Goal: Find contact information: Find contact information

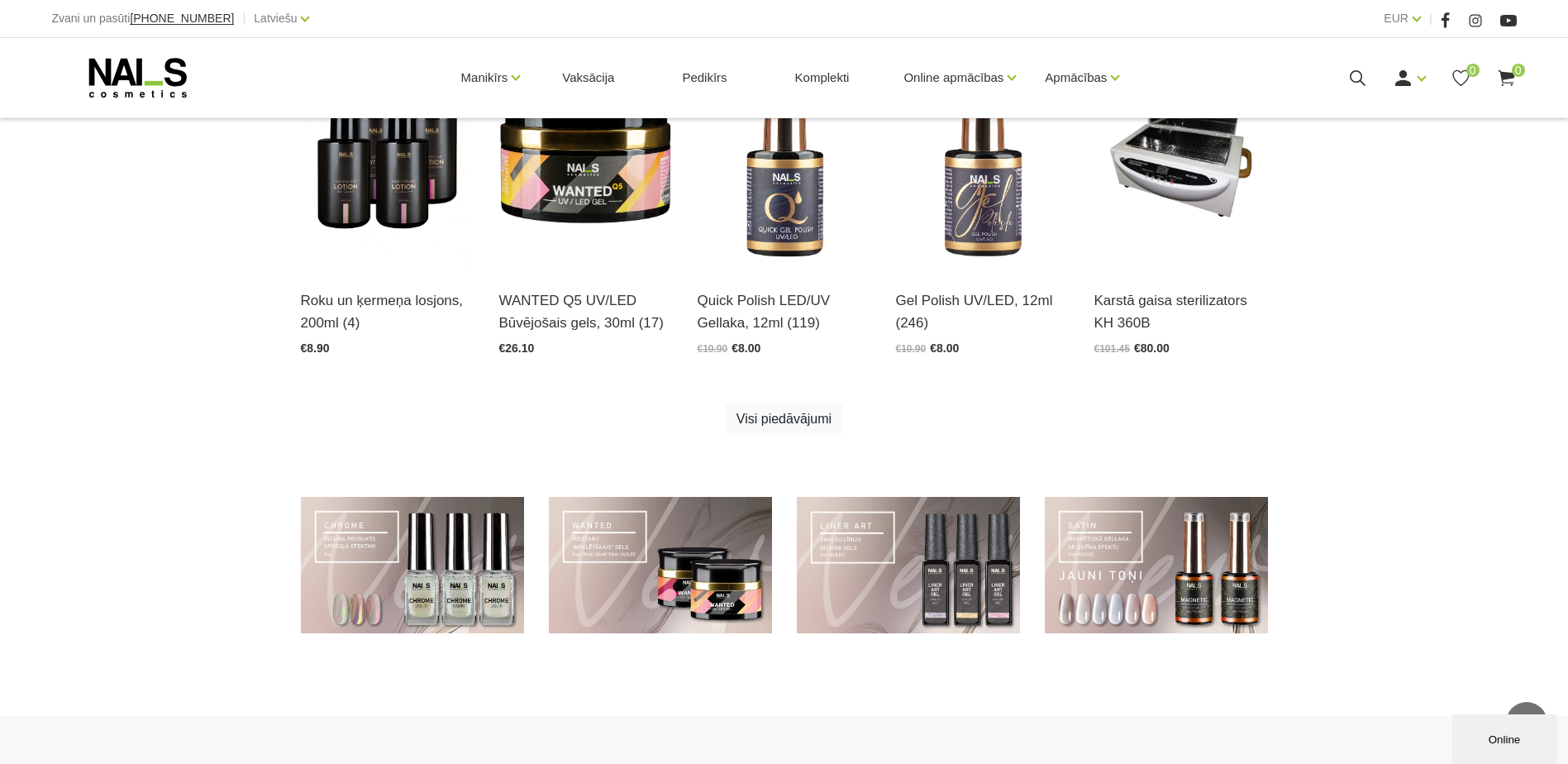
scroll to position [767, 0]
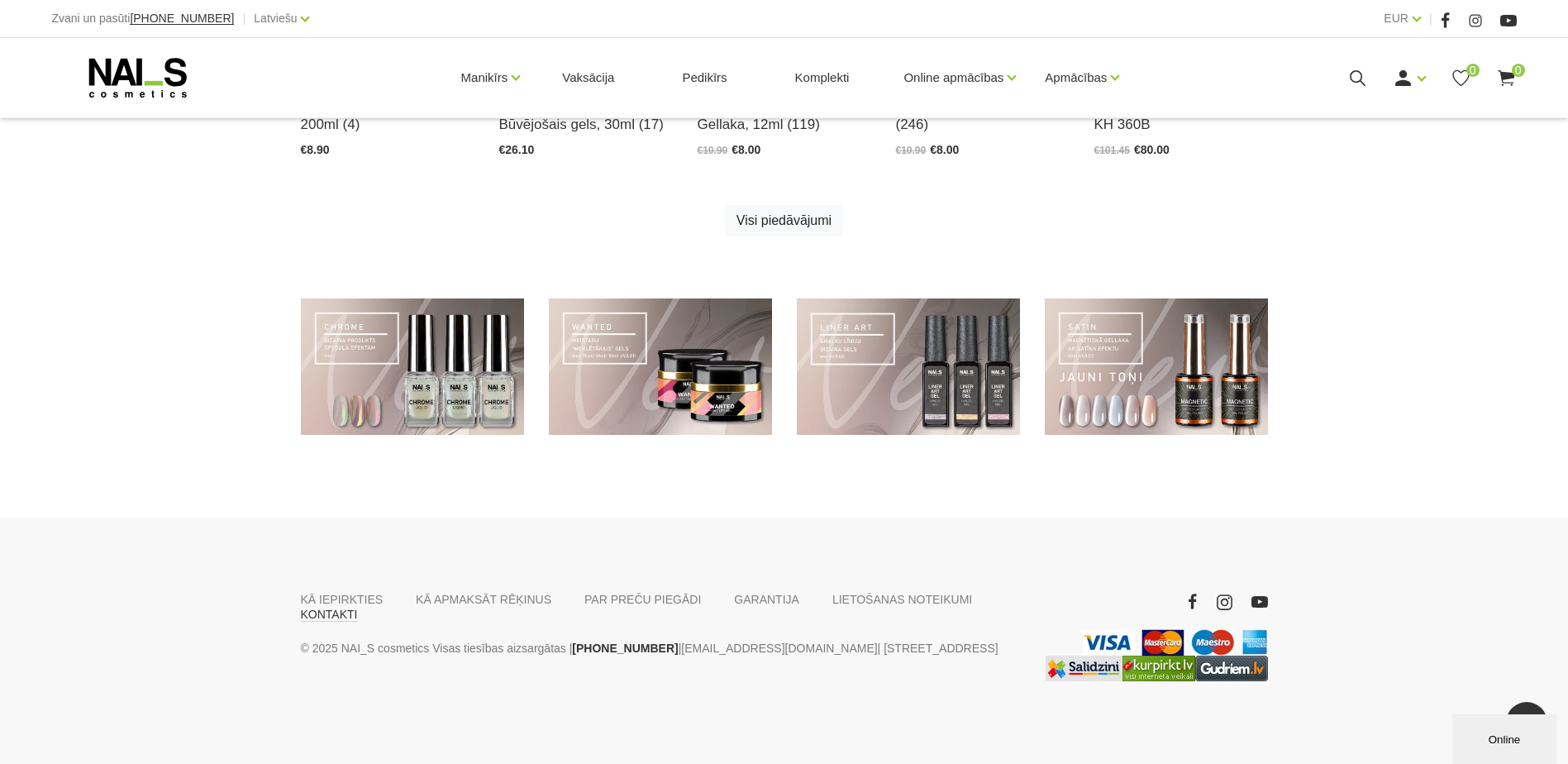
click at [358, 607] on link "KONTAKTI" at bounding box center [330, 614] width 57 height 15
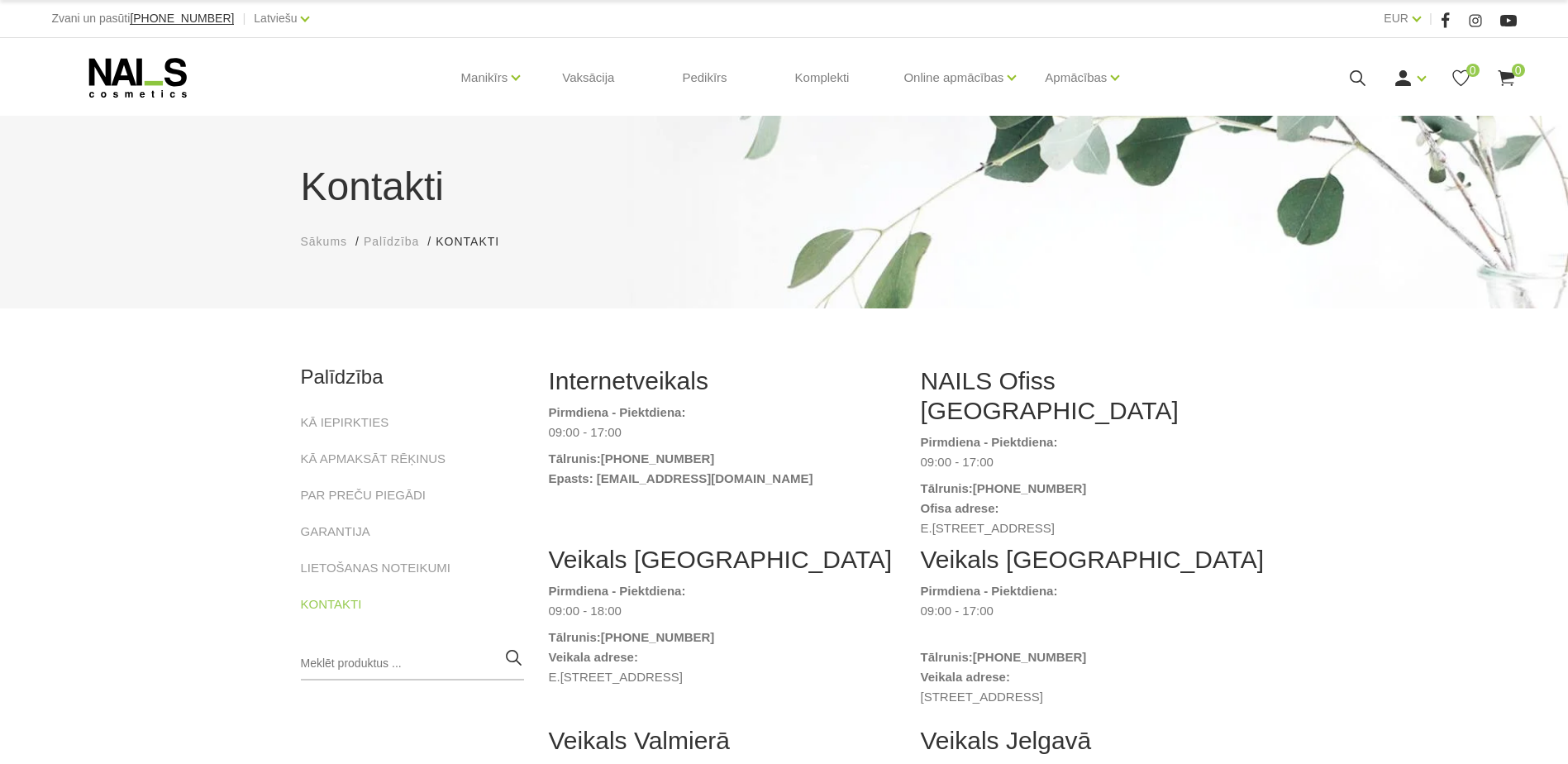
type input "prom"
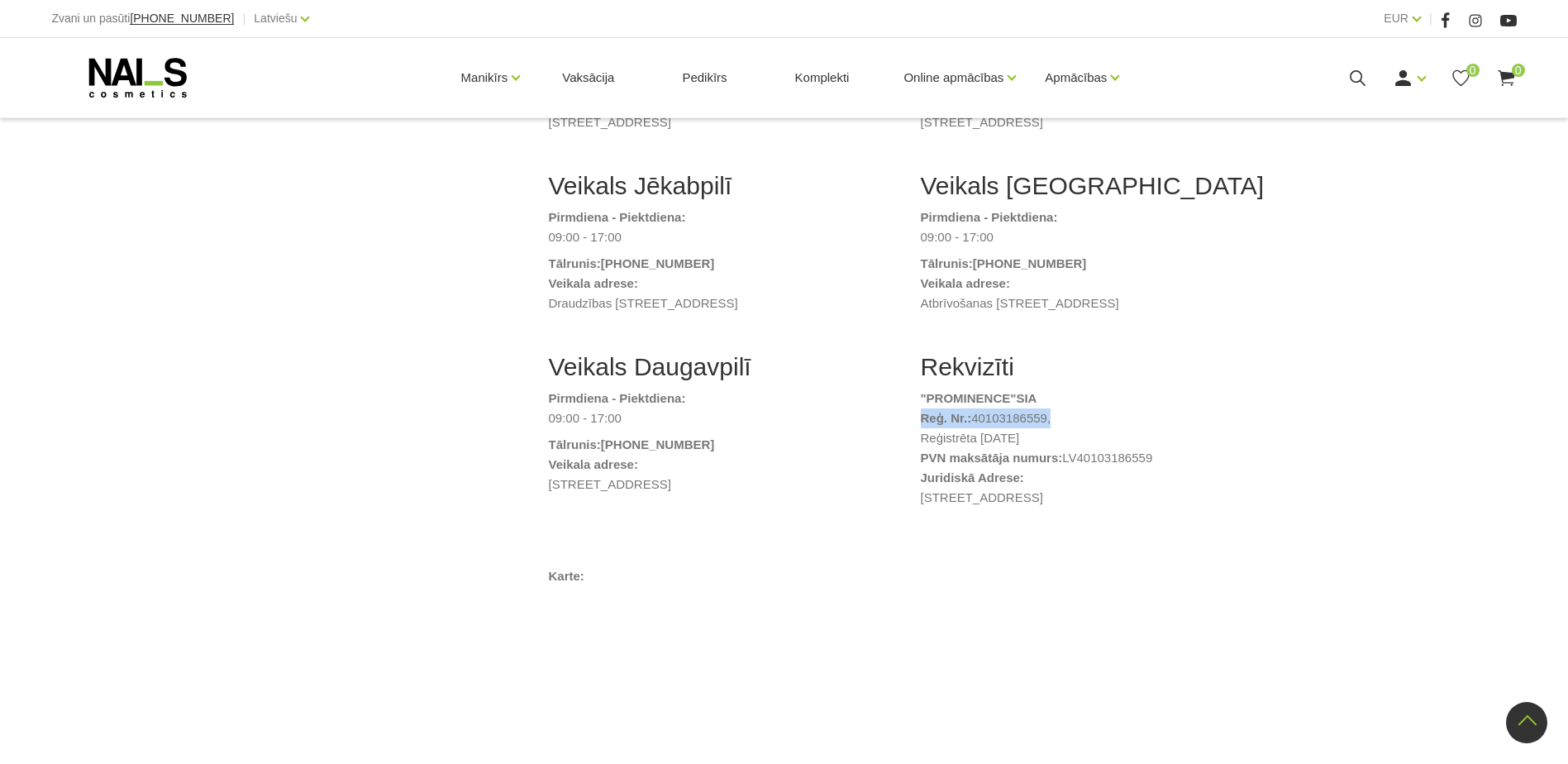
drag, startPoint x: 919, startPoint y: 403, endPoint x: 1047, endPoint y: 405, distance: 128.0
click at [1047, 405] on div "Rekvizīti "PROMINENCE " SIA Reģ. Nr.: 40103186559, Reģistrēta 19.08.2008 PVN ma…" at bounding box center [1094, 443] width 372 height 181
copy li "Reģ. Nr.: 40103186559"
drag, startPoint x: 924, startPoint y: 464, endPoint x: 1203, endPoint y: 477, distance: 279.3
click at [1203, 477] on li "Juridiskā Adrese: Mālkalnes prospekts 27-48, Ogre, LV-5001, Latvija" at bounding box center [1095, 488] width 347 height 40
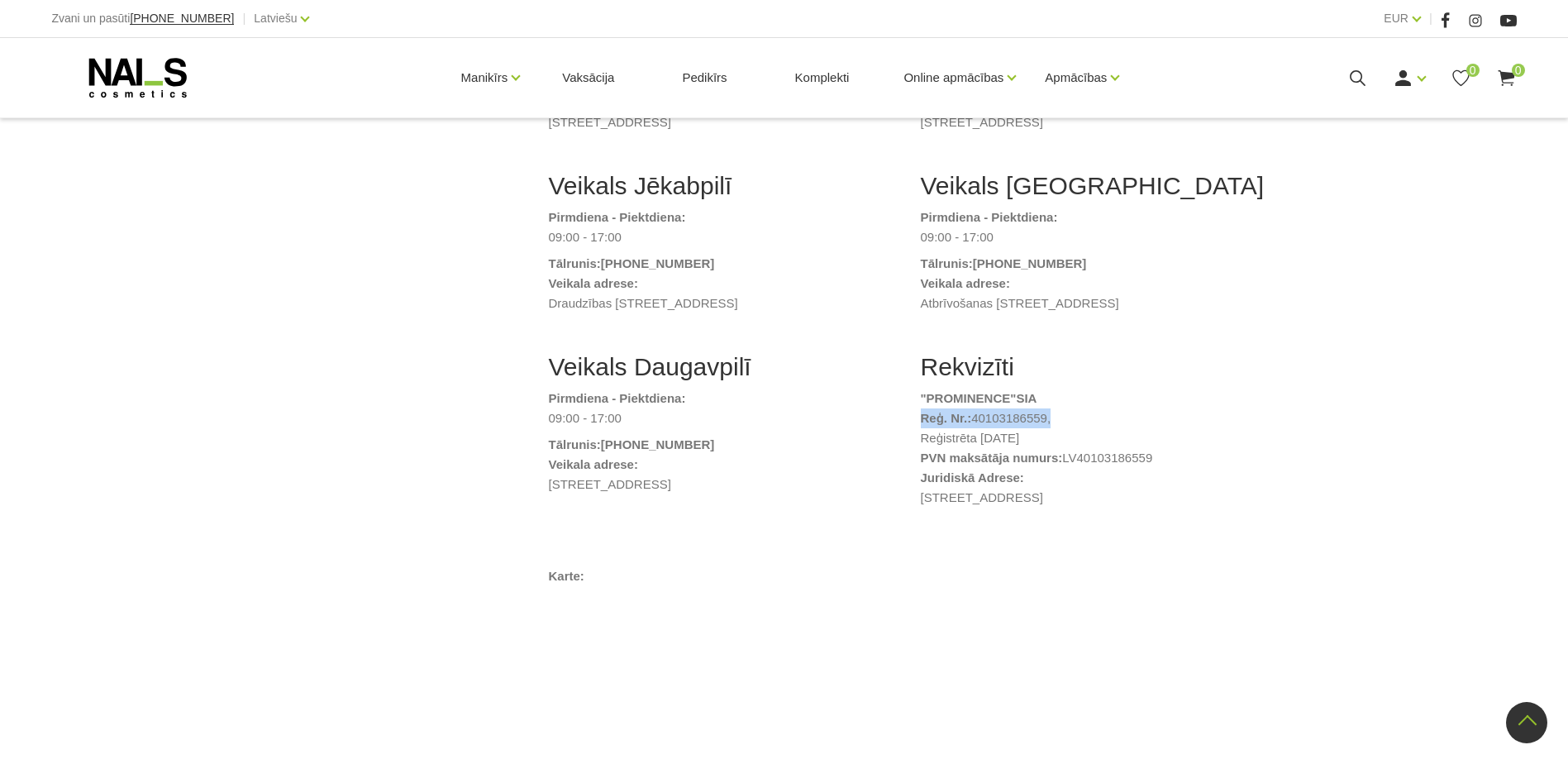
click at [1203, 488] on address "Mālkalnes prospekts 27-48, Ogre, LV-5001, Latvija" at bounding box center [1095, 497] width 347 height 20
drag, startPoint x: 1210, startPoint y: 479, endPoint x: 913, endPoint y: 462, distance: 297.5
click at [913, 462] on div "Rekvizīti "PROMINENCE " SIA Reģ. Nr.: 40103186559, Reģistrēta 19.08.2008 PVN ma…" at bounding box center [1094, 443] width 372 height 181
copy li "Juridiskā Adrese: Mālkalnes prospekts 27-48, Ogre, LV-5001, Latvija"
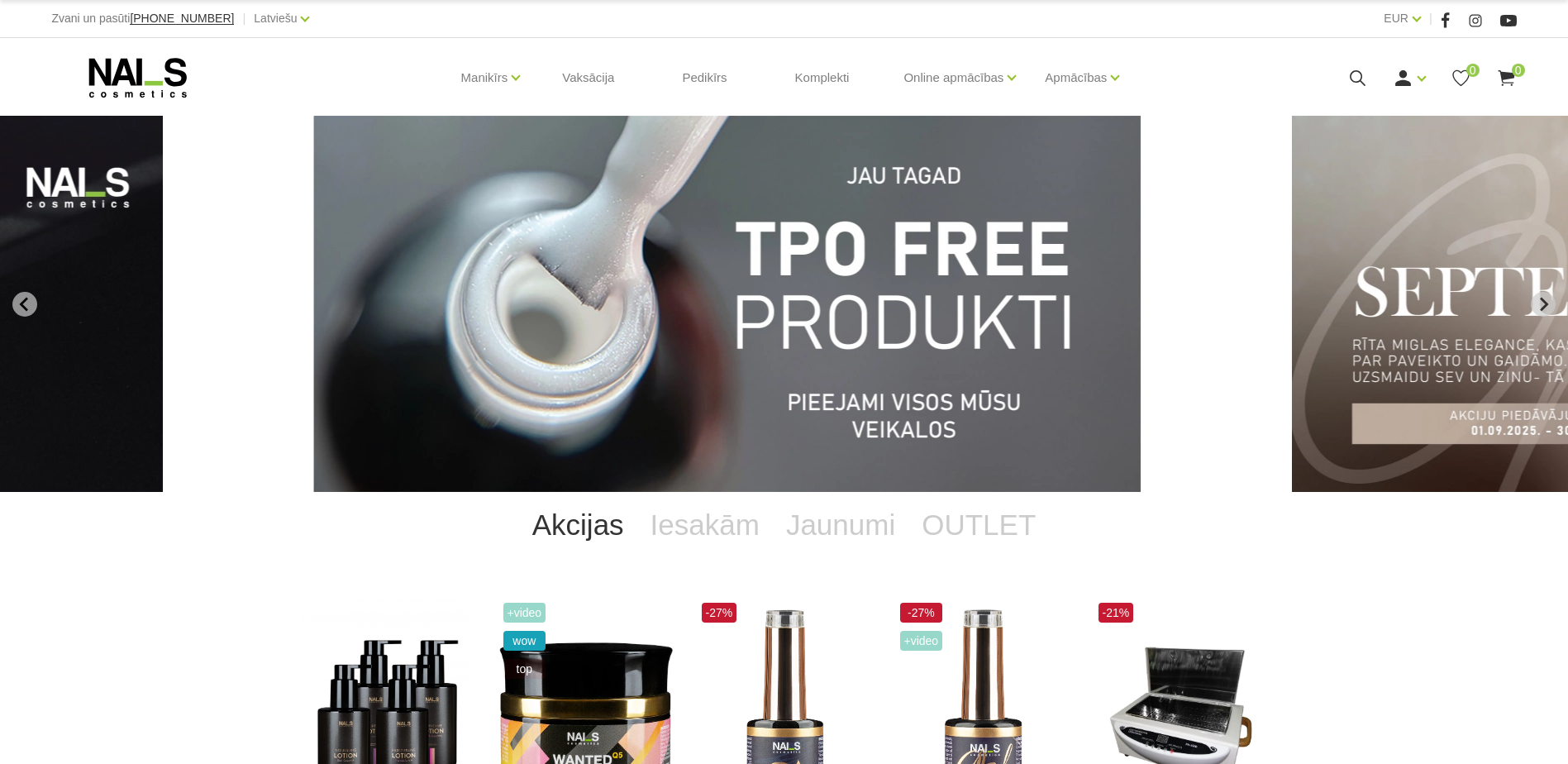
click at [1354, 81] on use at bounding box center [1358, 78] width 16 height 16
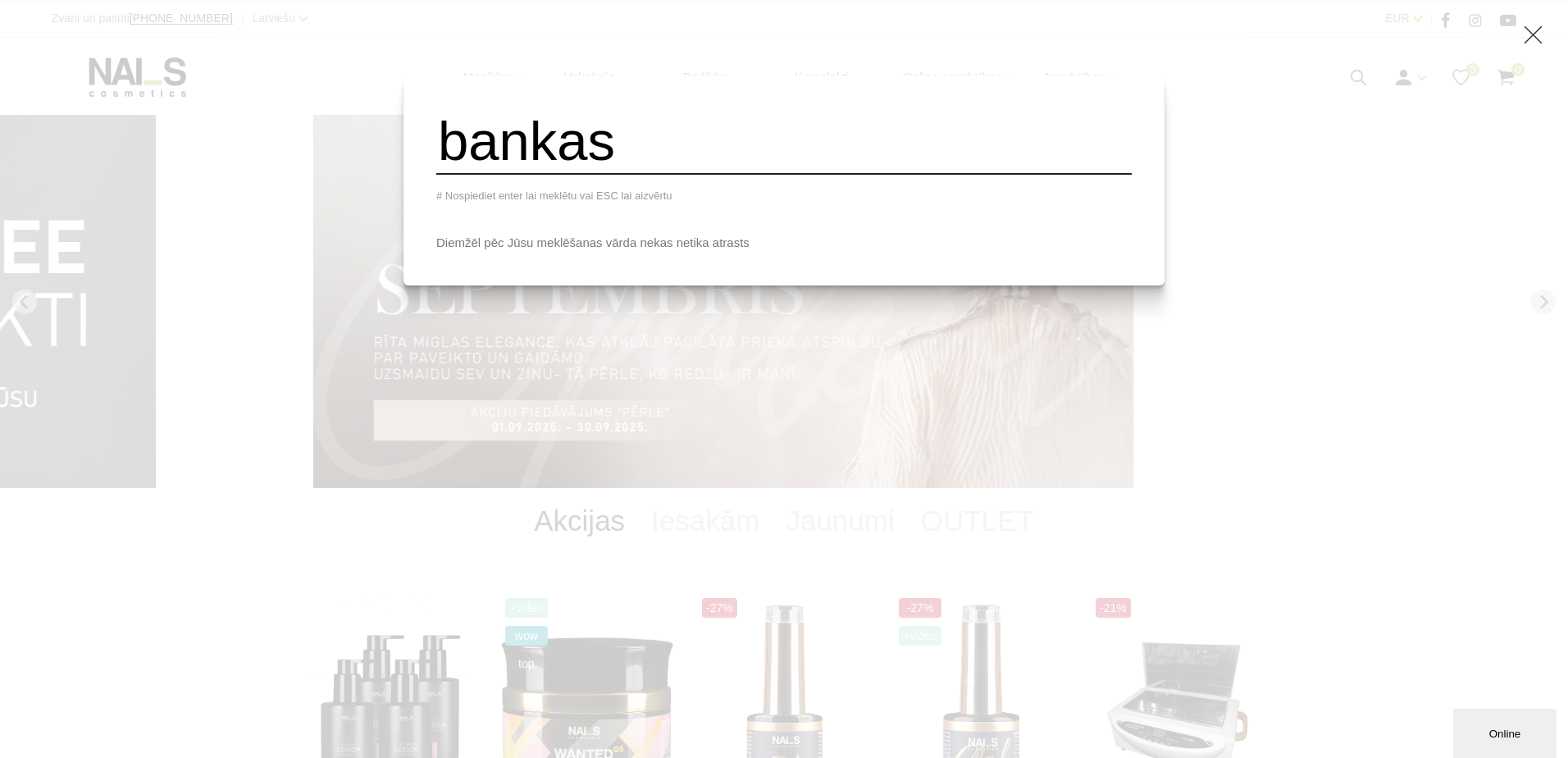
type input "bankas"
click at [1310, 67] on div "bankas # Nospiediet enter lai meklētu vai ESC lai aizvērtu Diemžēl pēc Jūsu mek…" at bounding box center [784, 379] width 1568 height 758
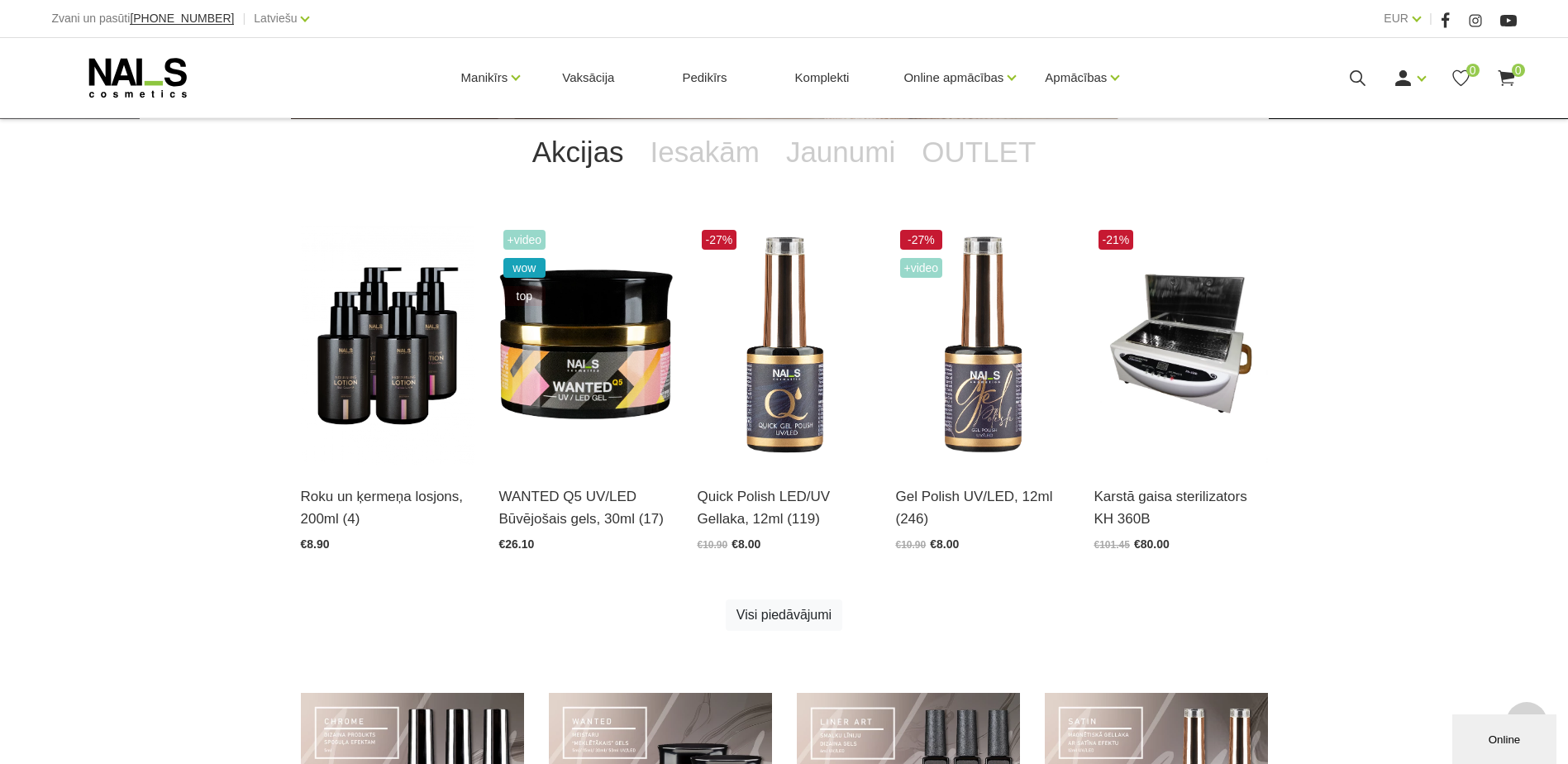
scroll to position [767, 0]
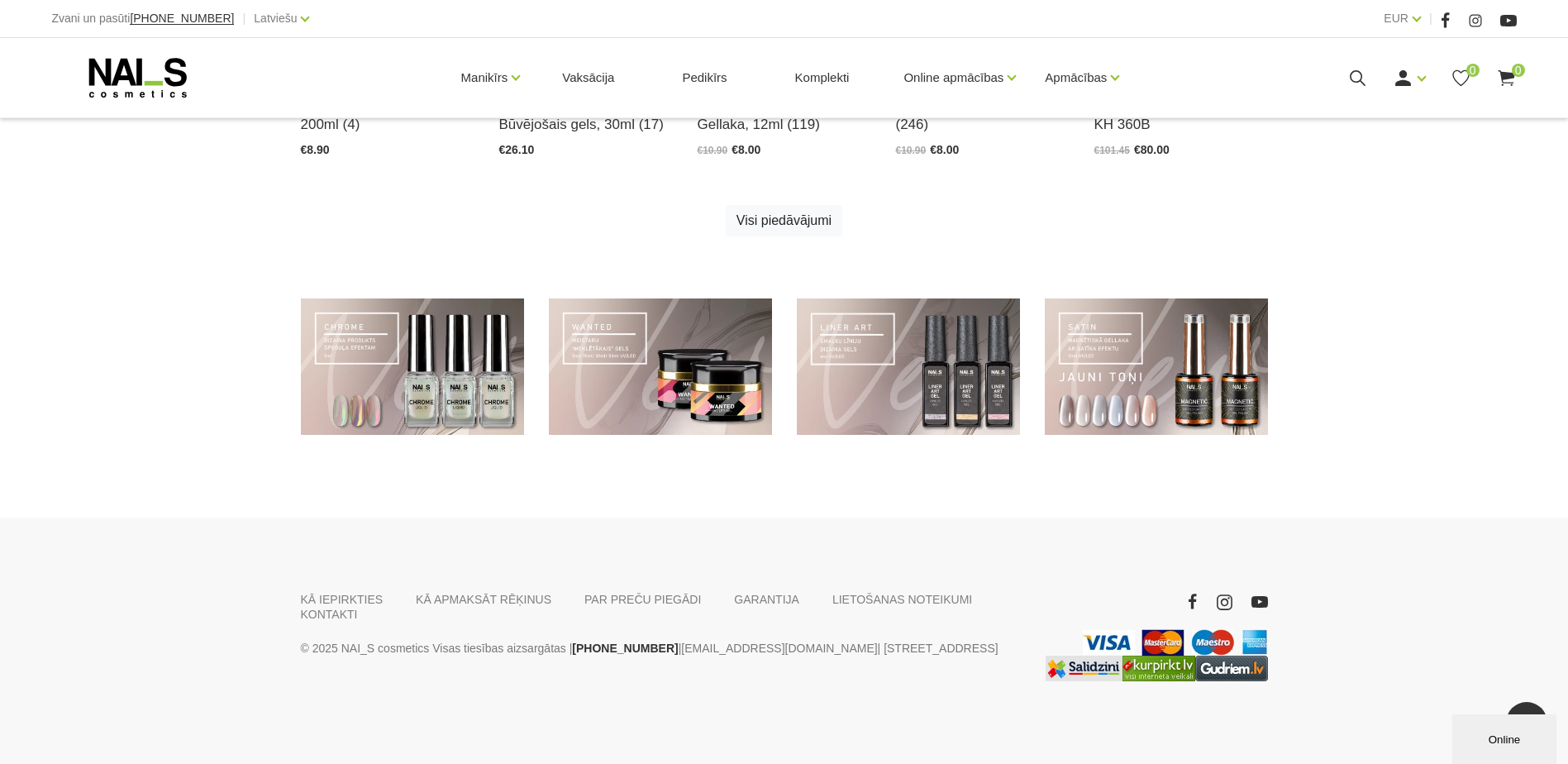
click at [987, 607] on div "KĀ IEPIRKTIES KĀ APMAKSĀT RĒĶINUS PAR PREČU PIEGĀDI GARANTIJA LIETOŠANAS NOTEIK…" at bounding box center [660, 636] width 744 height 89
click at [358, 607] on link "KONTAKTI" at bounding box center [330, 614] width 57 height 15
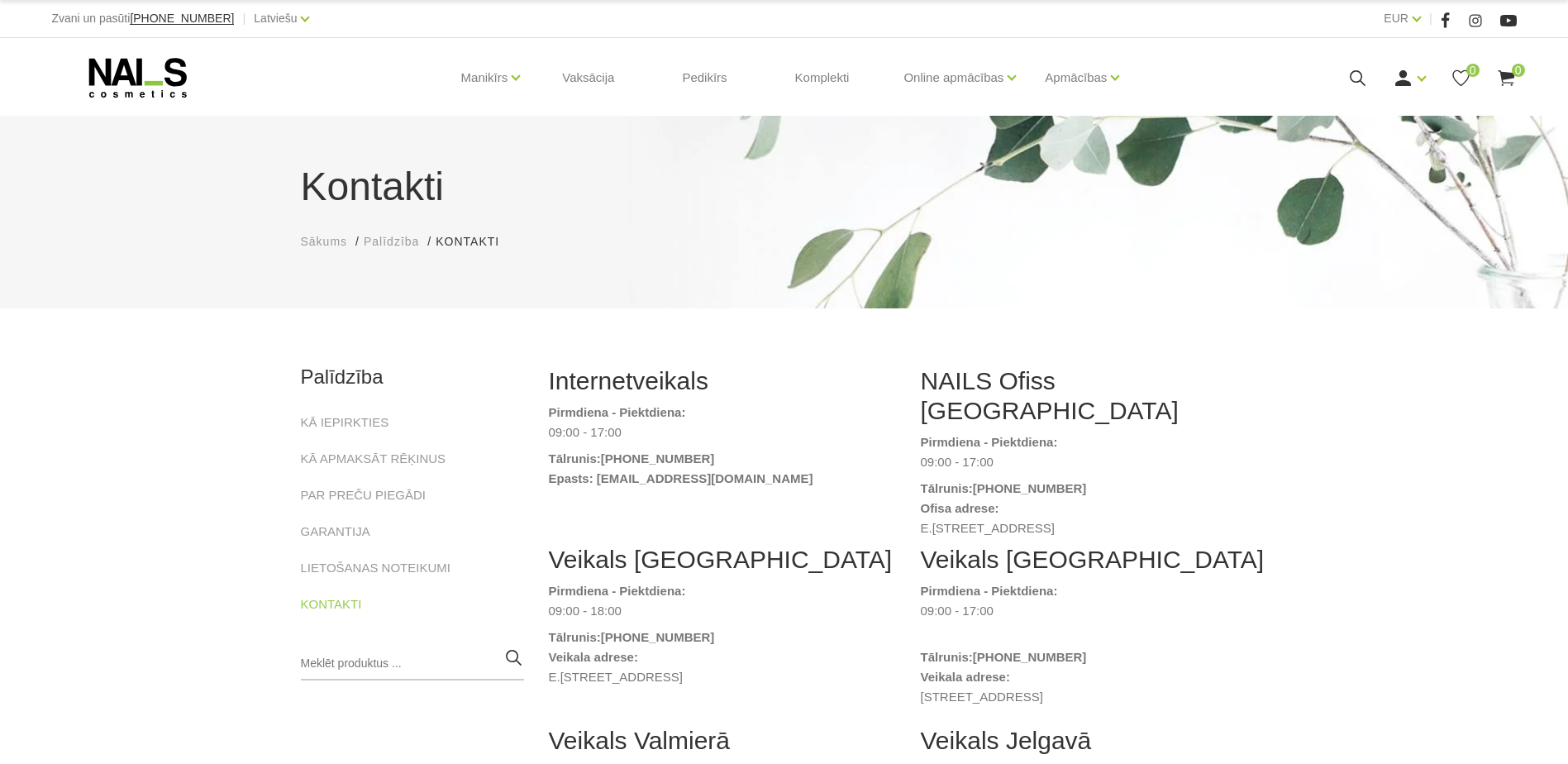
scroll to position [735, 0]
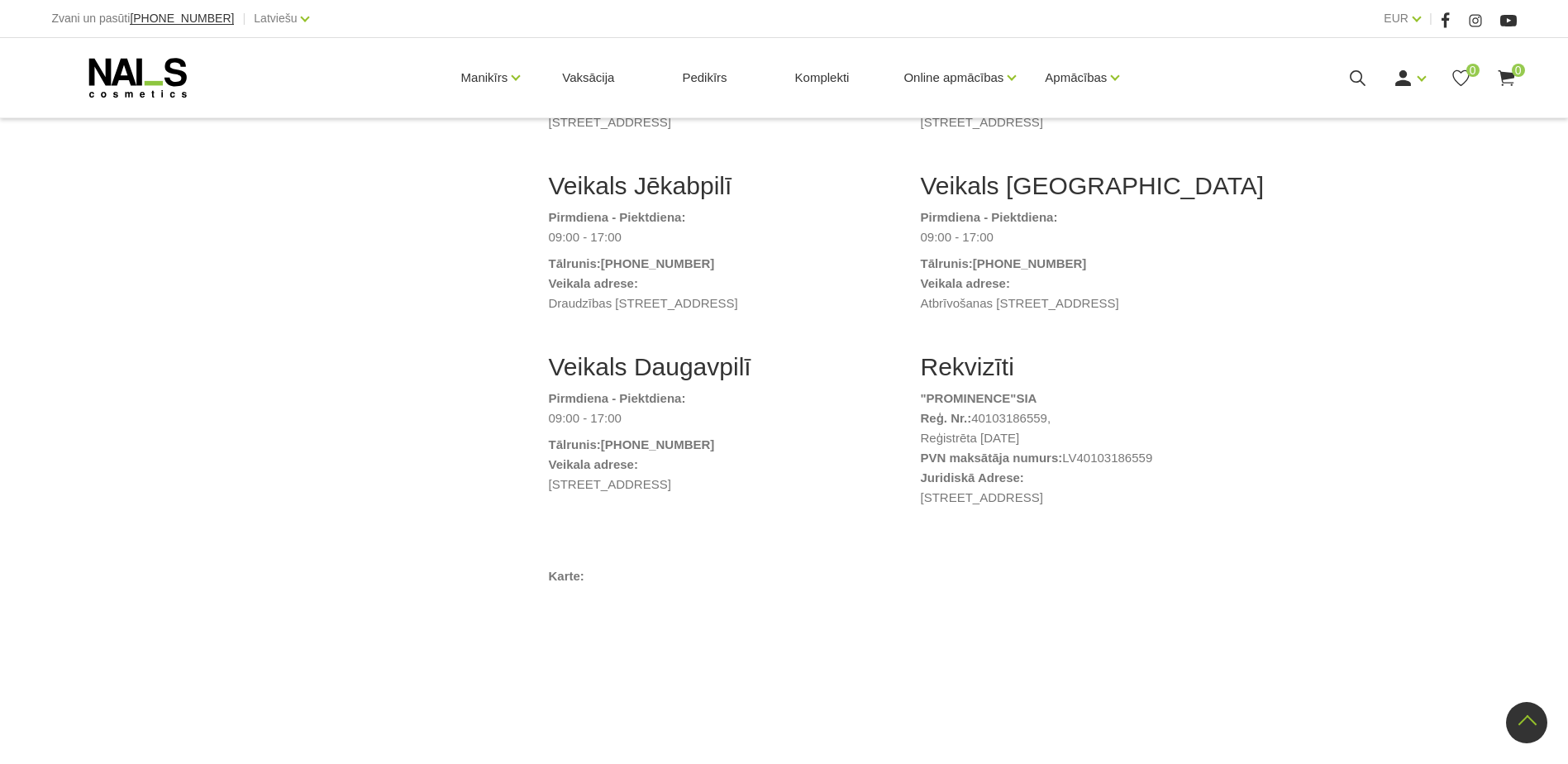
click at [1205, 310] on dl "Pirmdiena - Piektdiena: 09:00 - 17:00 Tālrunis: (+371) 29 567 607 Veikala adres…" at bounding box center [1095, 273] width 347 height 132
